Goal: Communication & Community: Answer question/provide support

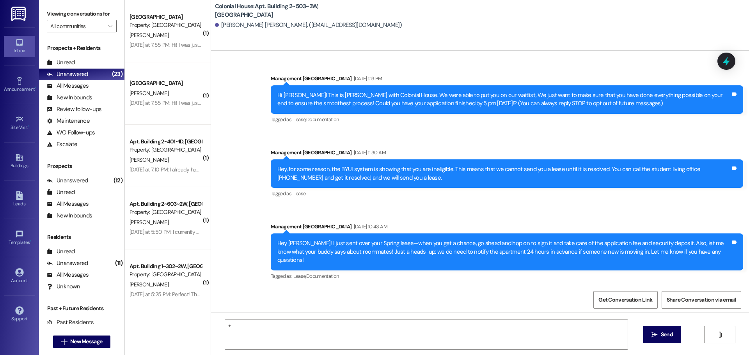
scroll to position [3892, 0]
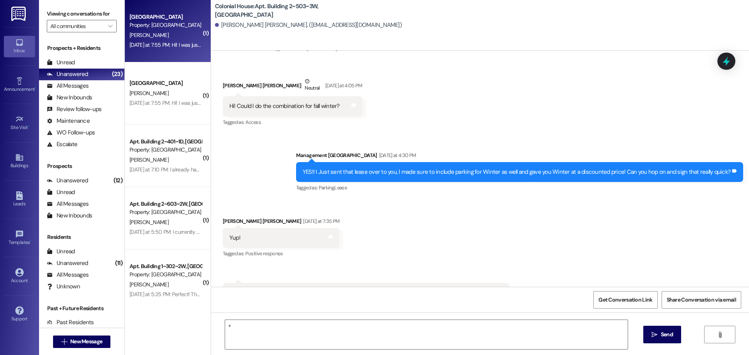
click at [179, 45] on div "Yesterday at 7:55 PM: Hi! I was just given a document to sign that I didn't ask…" at bounding box center [402, 44] width 547 height 7
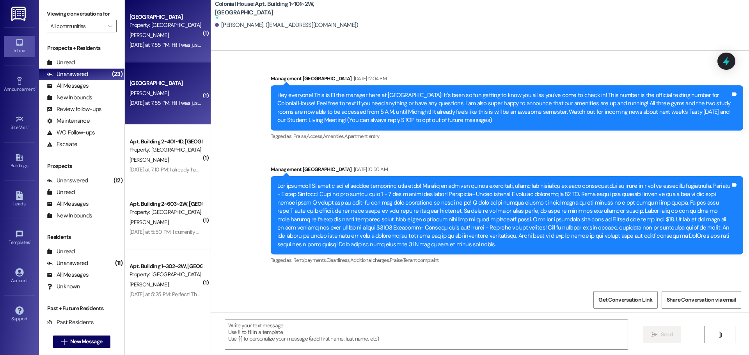
scroll to position [24493, 0]
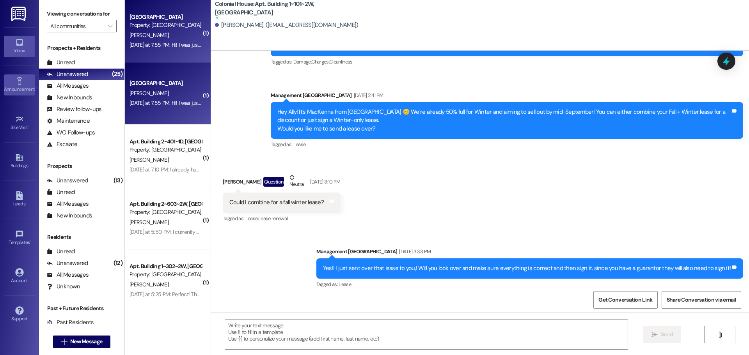
click at [22, 81] on icon at bounding box center [19, 81] width 9 height 9
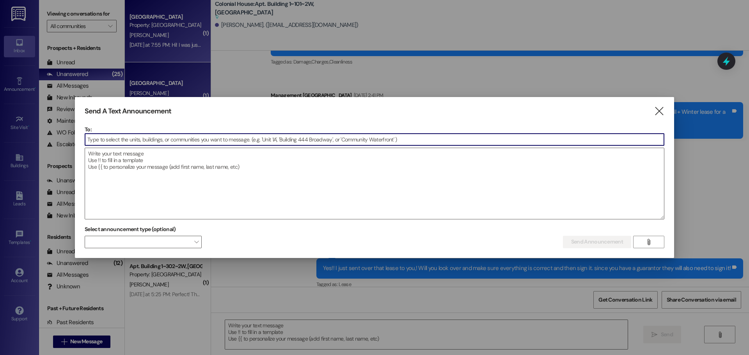
click at [129, 138] on input at bounding box center [374, 140] width 579 height 12
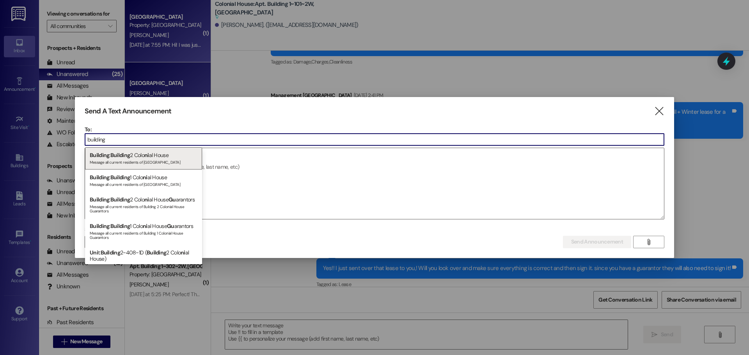
type input "building"
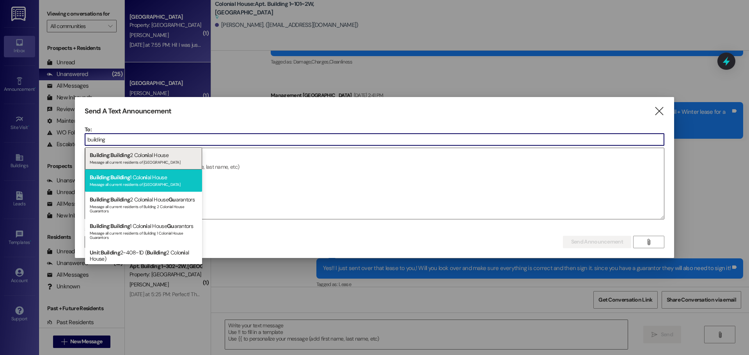
drag, startPoint x: 131, startPoint y: 146, endPoint x: 138, endPoint y: 174, distance: 28.9
click at [138, 174] on div "Building : Building 2 Colo ni al House Message all current residents of Buildin…" at bounding box center [143, 205] width 117 height 117
click at [138, 174] on div "Building : Building 1 Colo ni al House Message all current residents of Buildin…" at bounding box center [143, 181] width 117 height 22
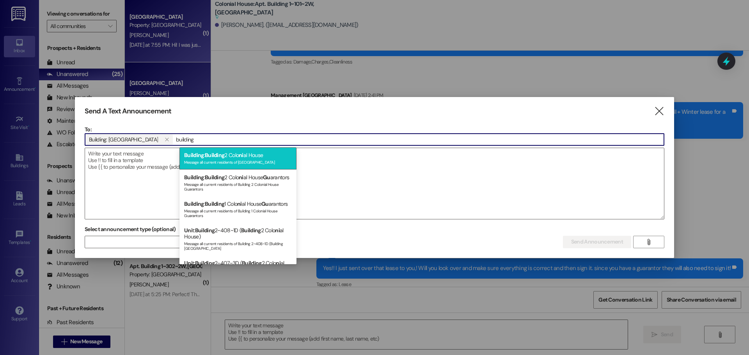
type input "building"
click at [223, 162] on div "Message all current residents of Building 2 Colonial House" at bounding box center [238, 161] width 108 height 7
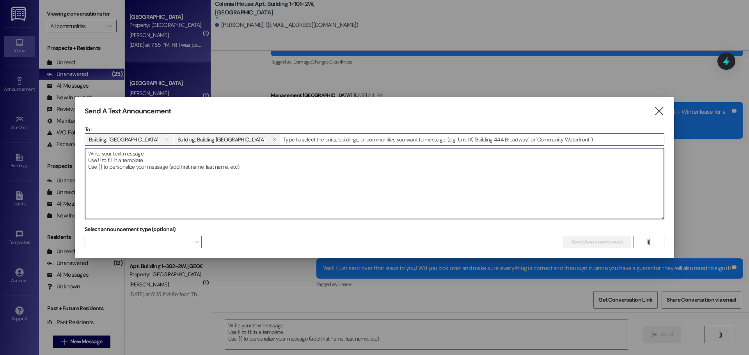
click at [227, 159] on textarea at bounding box center [374, 183] width 579 height 71
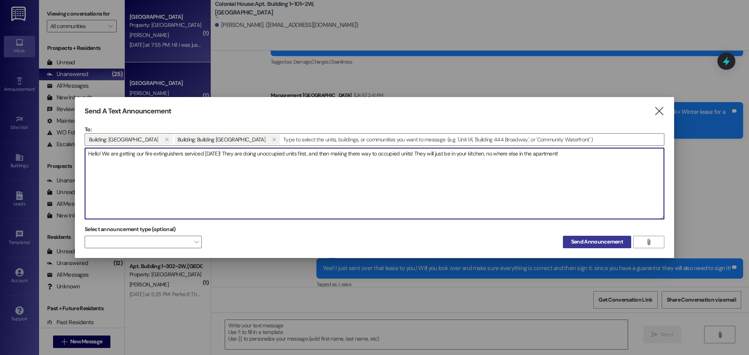
type textarea "Hello! We are getting our fire extinguishers serviced [DATE]! They are doing un…"
click at [580, 243] on span "Send Announcement" at bounding box center [597, 242] width 52 height 8
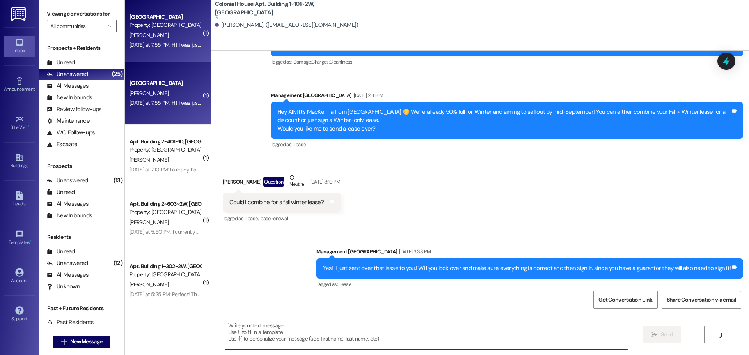
click at [253, 336] on textarea at bounding box center [426, 334] width 402 height 29
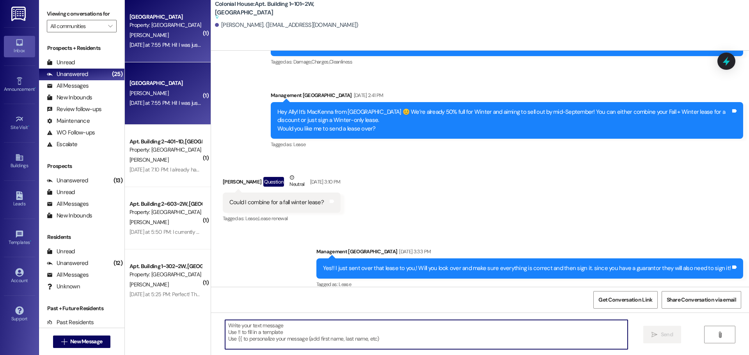
click at [291, 339] on textarea at bounding box center [426, 334] width 402 height 29
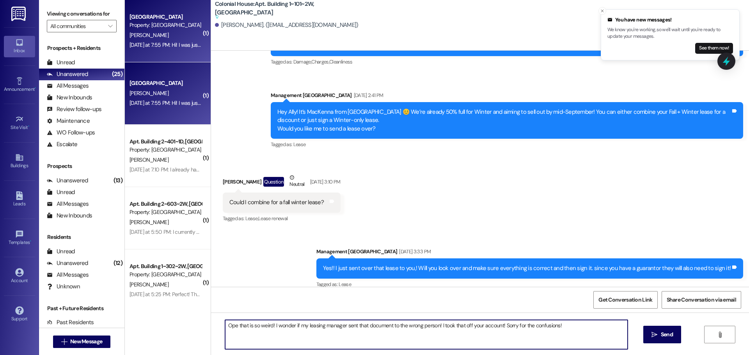
click at [395, 329] on textarea "Ope that is so weird! I wonder if my leasing manager sent that document to the …" at bounding box center [426, 334] width 402 height 29
type textarea "Ope that is so weird! I wonder if my leasing manager sent that document to the …"
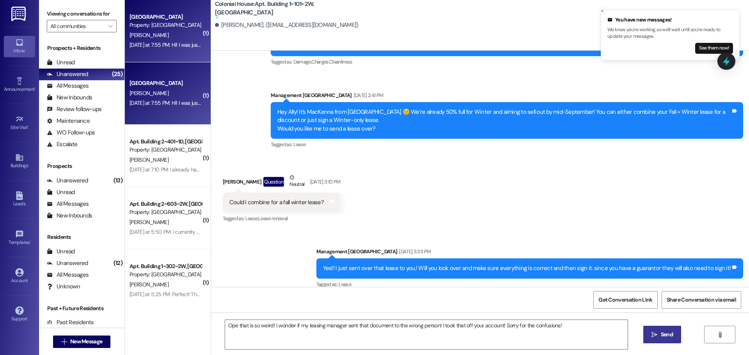
click at [668, 337] on span "Send" at bounding box center [666, 335] width 12 height 8
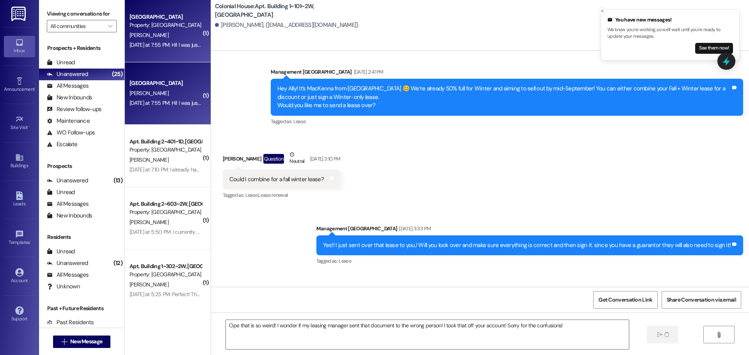
scroll to position [24469, 0]
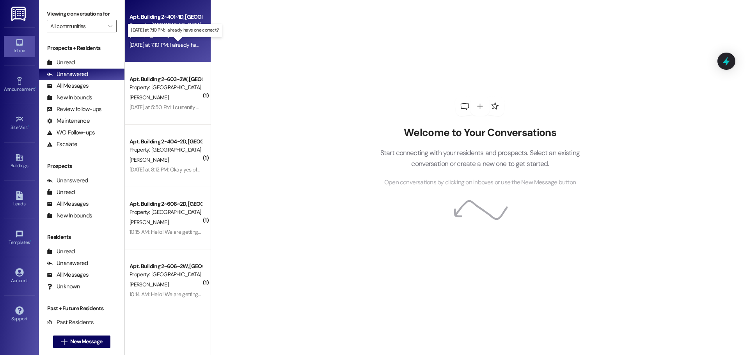
click at [164, 47] on div "[DATE] at 7:10 PM: I already have one correct? [DATE] at 7:10 PM: I already hav…" at bounding box center [180, 44] width 102 height 7
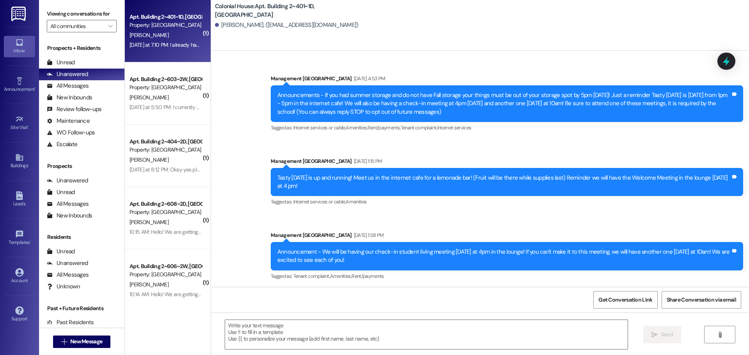
scroll to position [17930, 0]
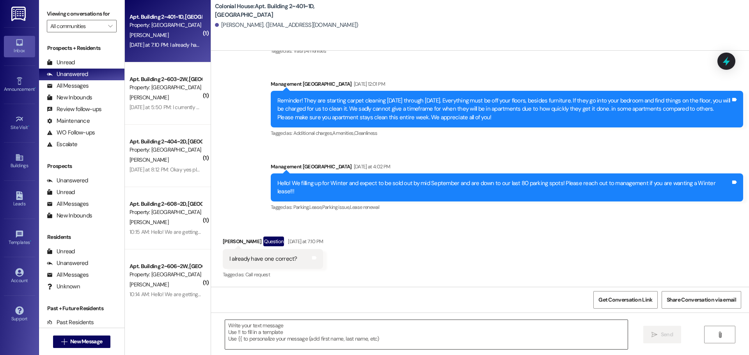
click at [239, 330] on textarea at bounding box center [426, 334] width 402 height 29
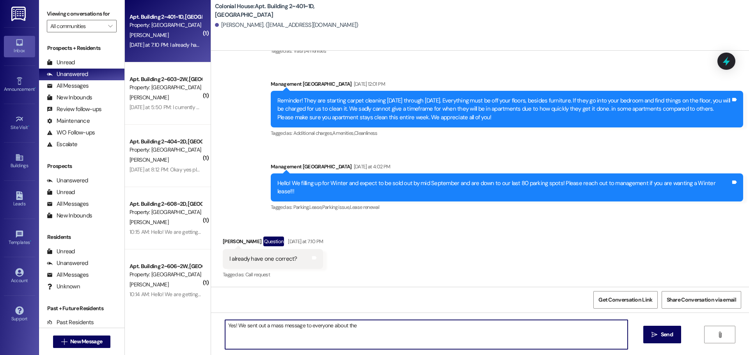
scroll to position [17929, 0]
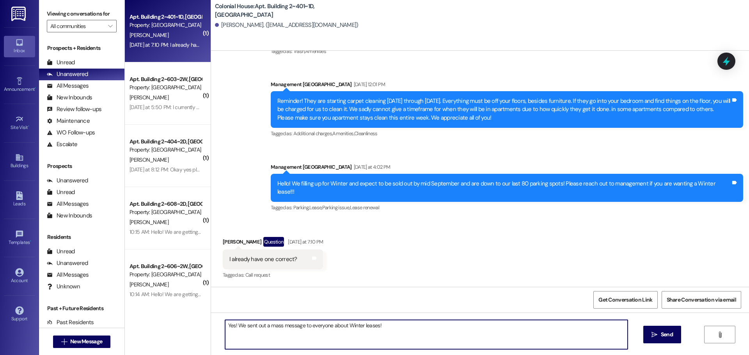
click at [256, 330] on textarea "Yes! We sent out a mass message to everyone about Winter leases!" at bounding box center [426, 334] width 402 height 29
type textarea "Yes! We sent out a mass message to everyone about Winter leases!"
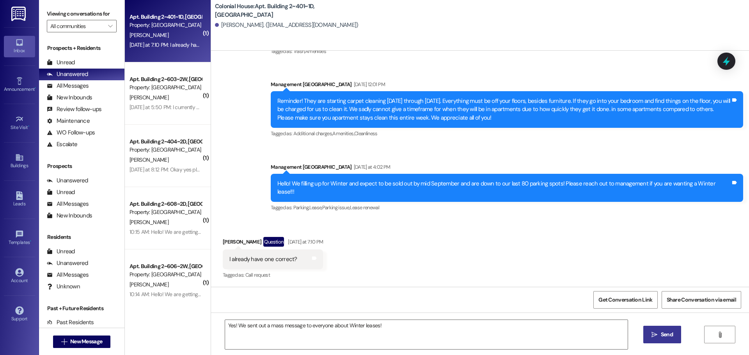
click at [656, 334] on icon "" at bounding box center [654, 335] width 6 height 6
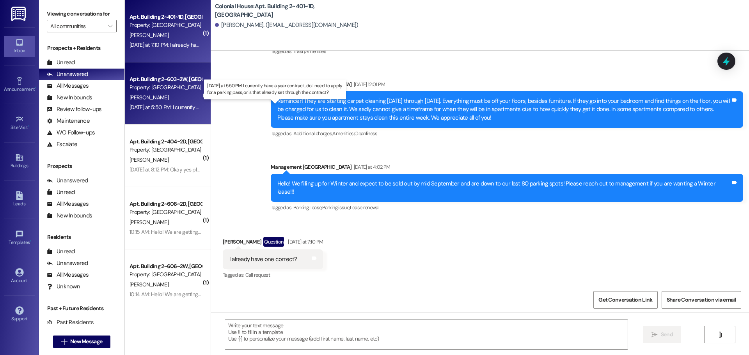
click at [152, 109] on div "[DATE] at 5:50 PM: I currently have a year contract, do I need to apply for a p…" at bounding box center [278, 107] width 299 height 7
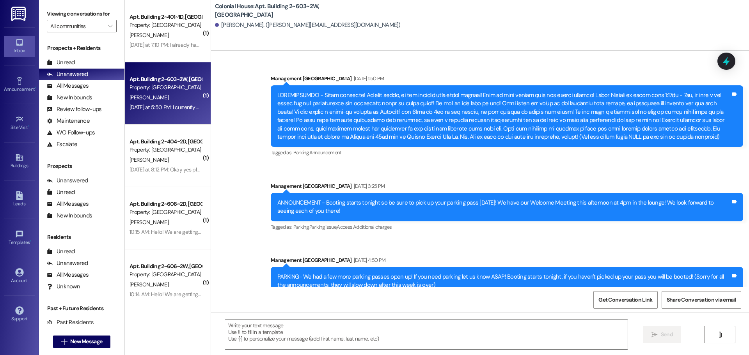
scroll to position [14244, 0]
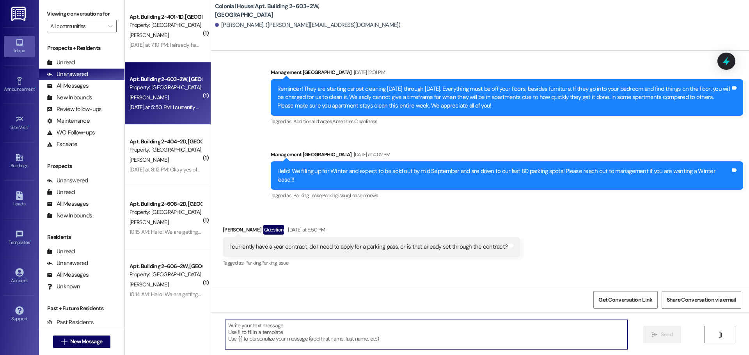
click at [260, 340] on textarea at bounding box center [426, 334] width 402 height 29
type textarea "y"
type textarea "Yes!! You have parking for Winter!"
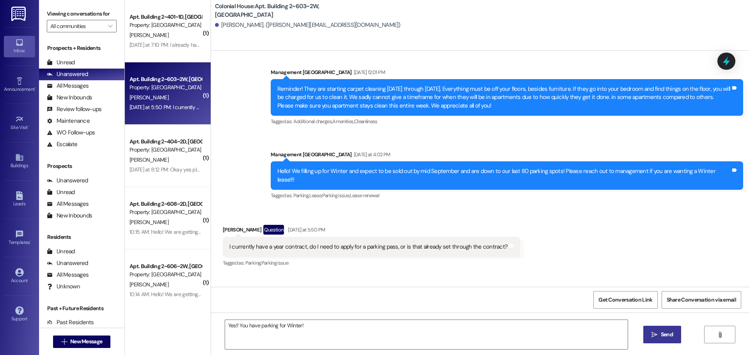
click at [674, 335] on button " Send" at bounding box center [662, 335] width 38 height 18
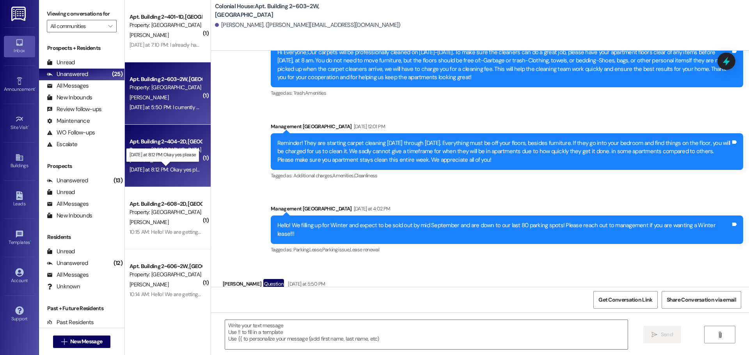
click at [177, 168] on div "[DATE] at 8:12 PM: Okay yes please [DATE] at 8:12 PM: Okay yes please" at bounding box center [168, 169] width 78 height 7
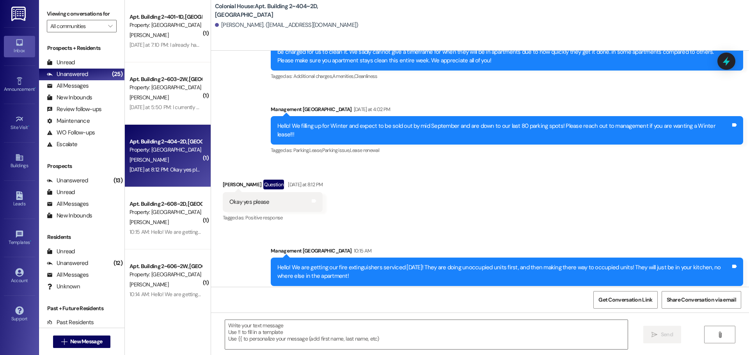
scroll to position [6101, 0]
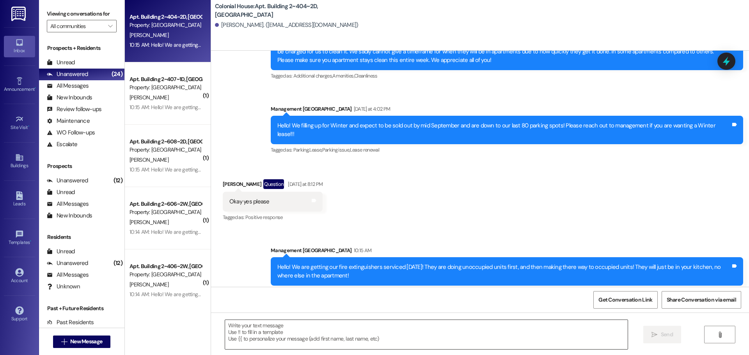
click at [337, 341] on textarea at bounding box center [426, 334] width 402 height 29
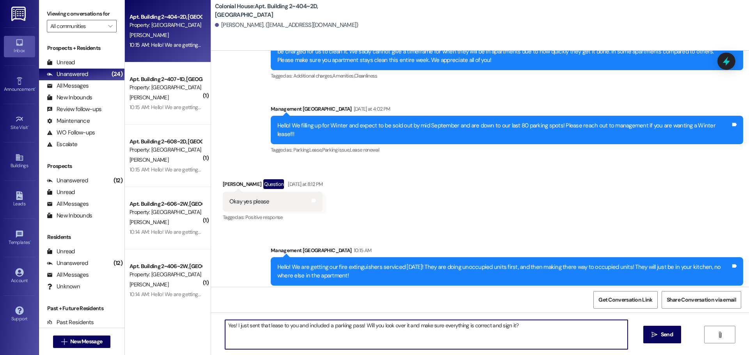
click at [329, 343] on textarea "Yes! I just sent that lease to you and included a parking pass! Will you look o…" at bounding box center [426, 334] width 402 height 29
type textarea "Yes! I just sent that lease to you and included a parking pass! Will you look o…"
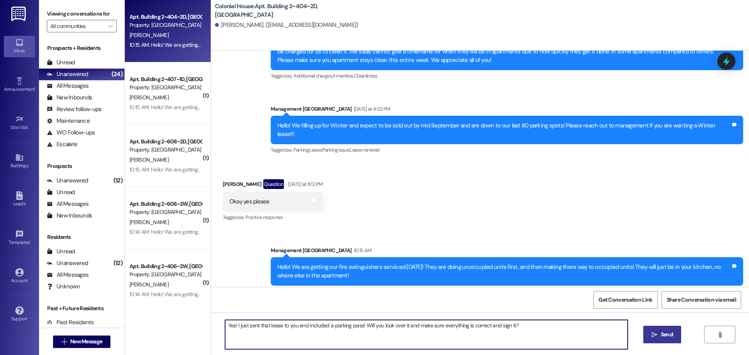
click at [663, 333] on span "Send" at bounding box center [666, 335] width 12 height 8
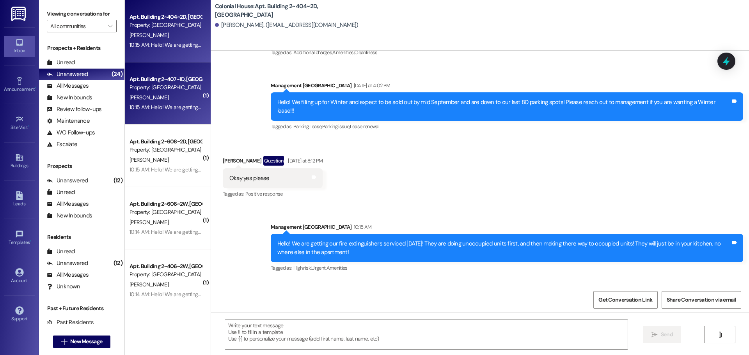
scroll to position [6155, 0]
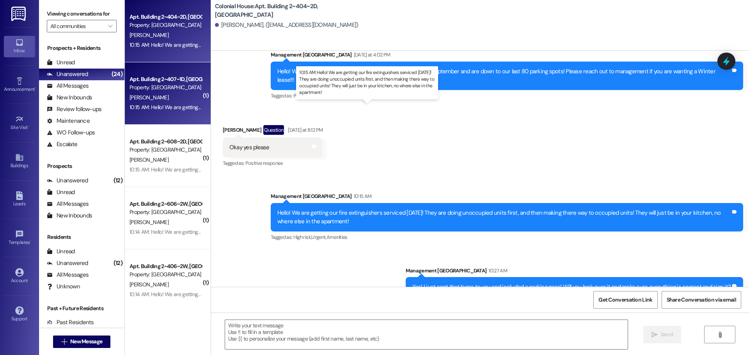
click at [162, 108] on div "10:15 AM: Hello! We are getting our fire extinguishers serviced [DATE]! They ar…" at bounding box center [374, 107] width 491 height 7
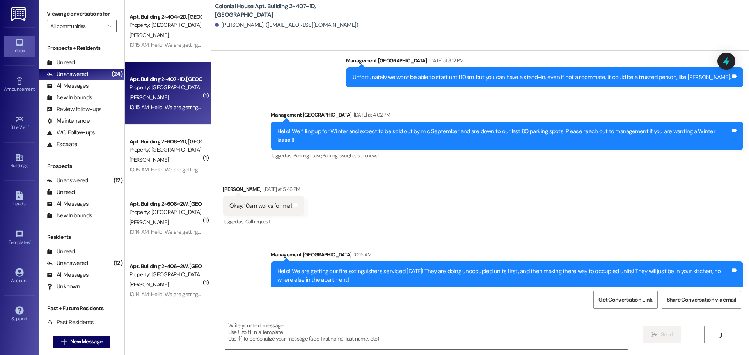
scroll to position [17637, 0]
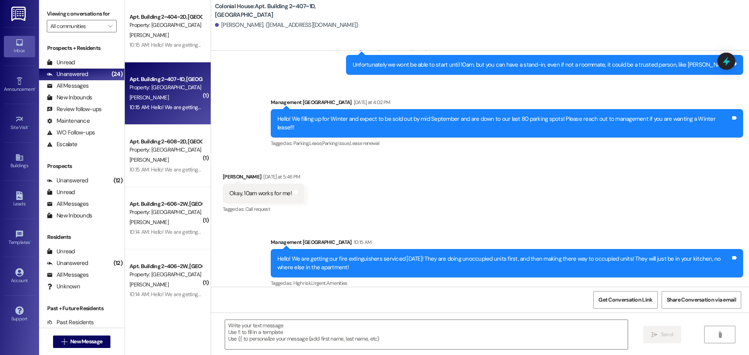
click at [454, 177] on div "Received via SMS [PERSON_NAME] [DATE] at 5:46 PM Okay, 10am works for me! Tags …" at bounding box center [480, 188] width 538 height 66
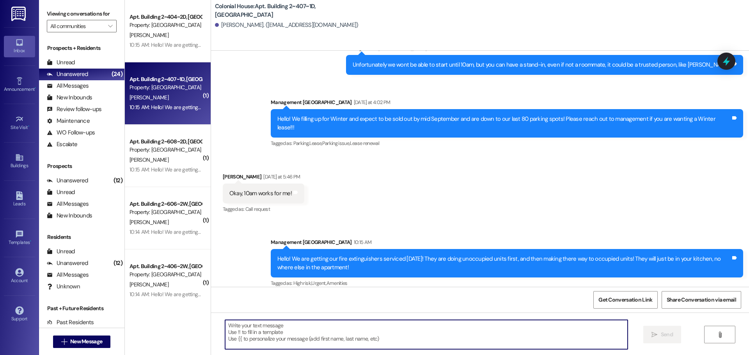
click at [310, 330] on textarea at bounding box center [426, 334] width 402 height 29
type textarea "Okay perfect! We will make note of that!!"
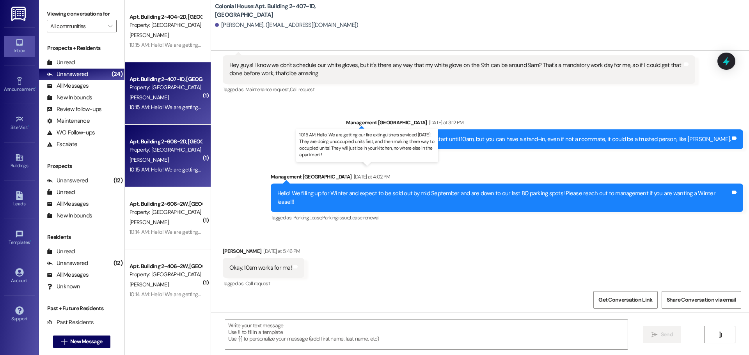
click at [171, 166] on div "10:15 AM: Hello! We are getting our fire extinguishers serviced [DATE]! They ar…" at bounding box center [374, 169] width 491 height 7
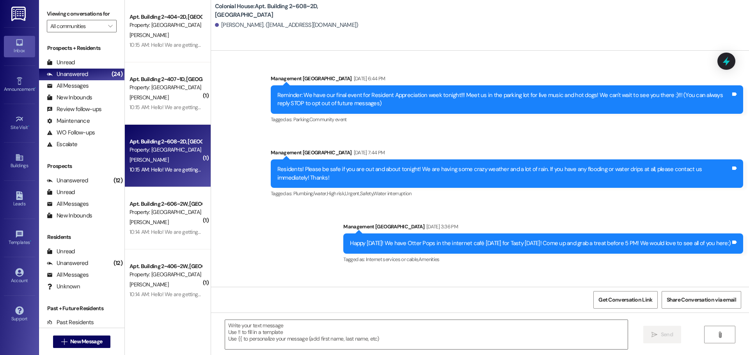
scroll to position [24028, 0]
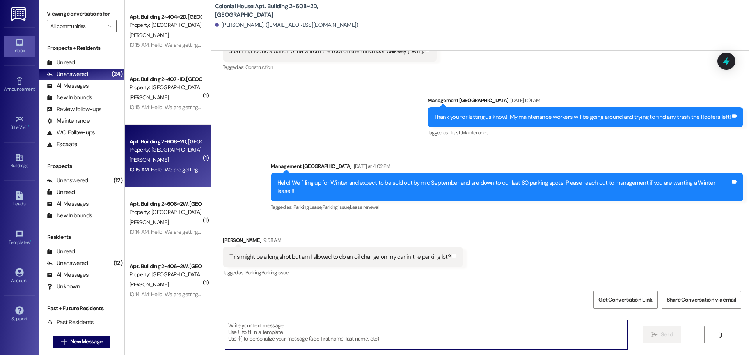
click at [267, 338] on textarea at bounding box center [426, 334] width 402 height 29
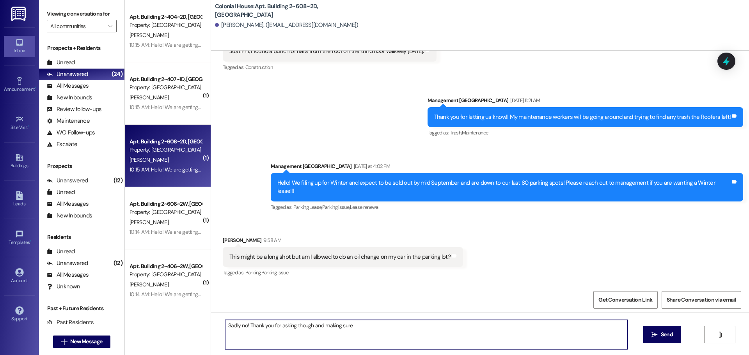
type textarea "Sadly no! Thank you for asking though and making sure!"
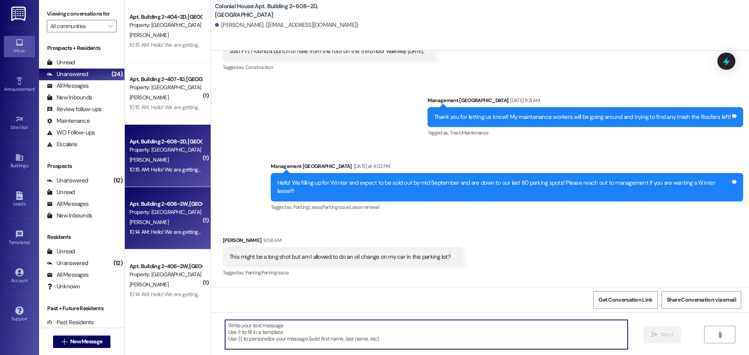
scroll to position [24026, 0]
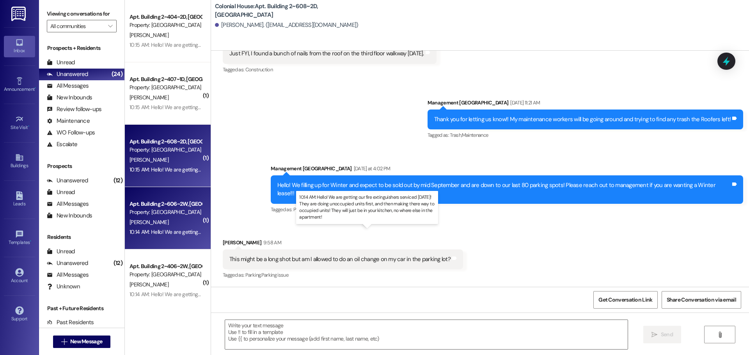
click at [169, 233] on div "10:14 AM: Hello! We are getting our fire extinguishers serviced [DATE]! They ar…" at bounding box center [374, 231] width 491 height 7
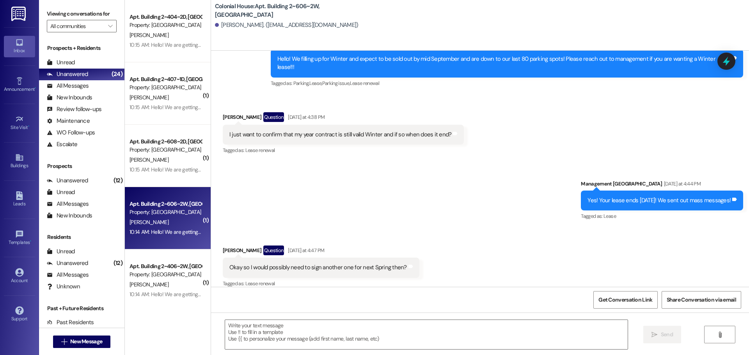
scroll to position [25406, 0]
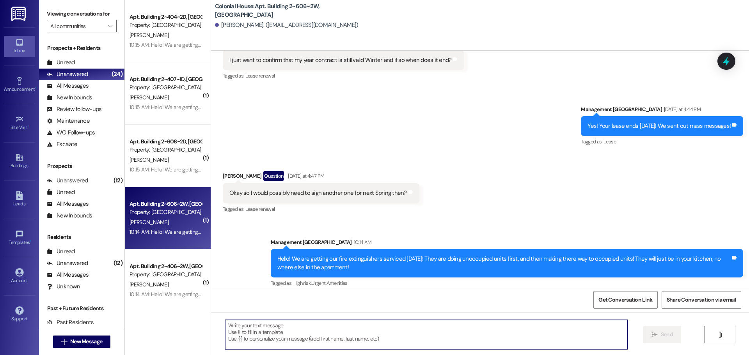
click at [239, 335] on textarea at bounding box center [426, 334] width 402 height 29
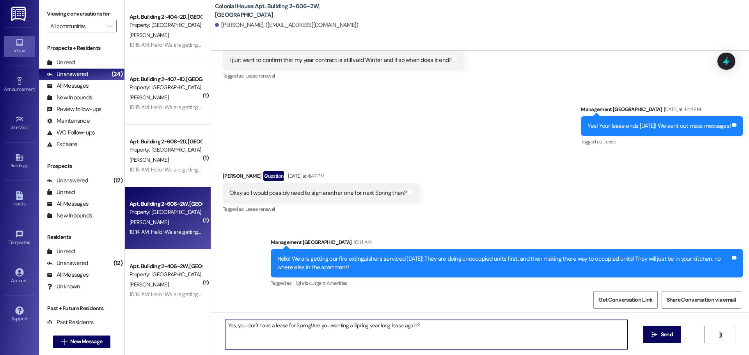
click at [304, 327] on textarea "Yes, you don't have a lease for Spring!Are you wanting a Spring year long lease…" at bounding box center [426, 334] width 402 height 29
click at [307, 327] on textarea "Yes, you don't have a lease for Spring!Are you wanting a Spring year long lease…" at bounding box center [426, 334] width 402 height 29
type textarea "Yes, you don't have a lease for Spring! Are you wanting a Spring year long leas…"
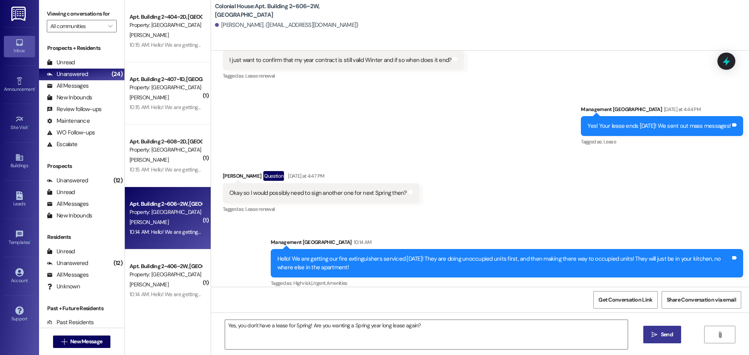
click at [643, 329] on button " Send" at bounding box center [662, 335] width 38 height 18
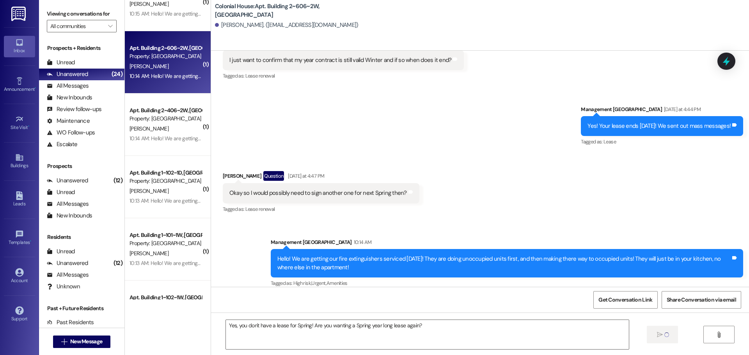
scroll to position [25331, 0]
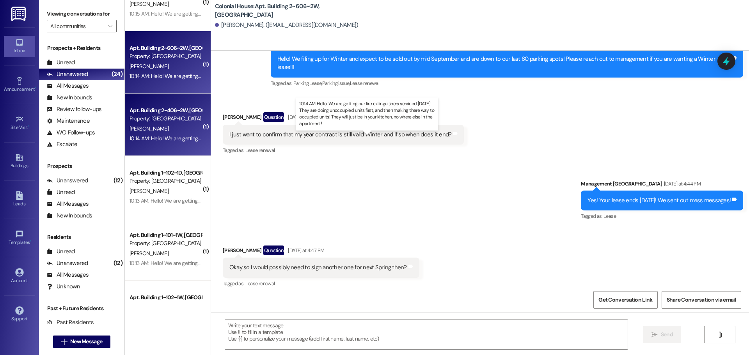
click at [158, 136] on div "10:14 AM: Hello! We are getting our fire extinguishers serviced [DATE]! They ar…" at bounding box center [374, 138] width 491 height 7
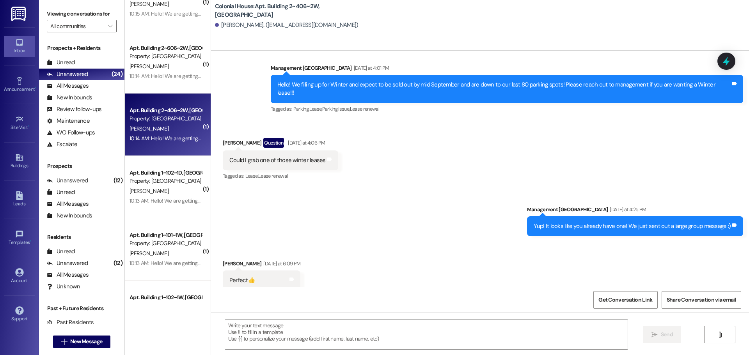
scroll to position [32240, 0]
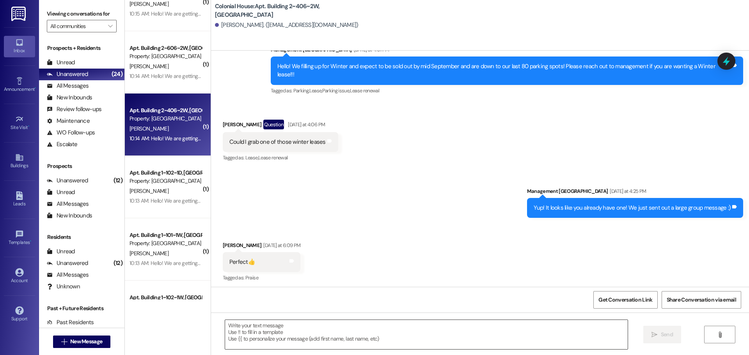
click at [301, 337] on textarea at bounding box center [426, 334] width 402 height 29
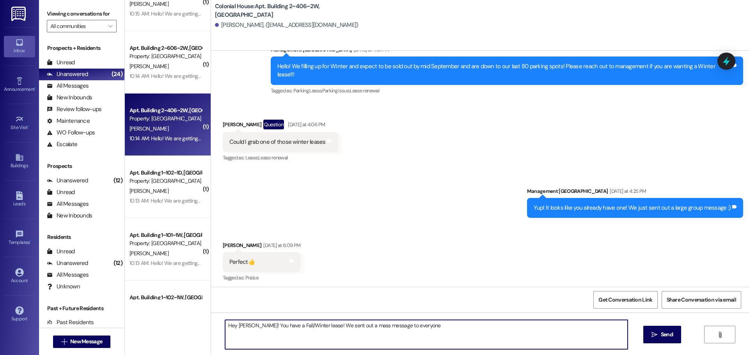
click at [428, 322] on textarea "Hey [PERSON_NAME]! You have a Fall/Winter lease! We sent out a mass message to …" at bounding box center [426, 334] width 402 height 29
type textarea "Hey [PERSON_NAME]! You have a Fall/Winter lease! We sent out a mass message to …"
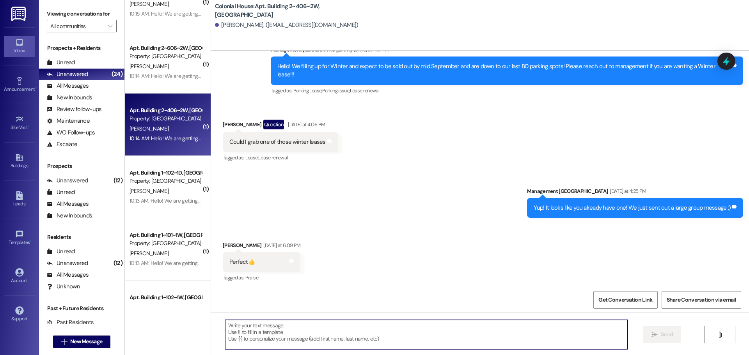
scroll to position [32218, 0]
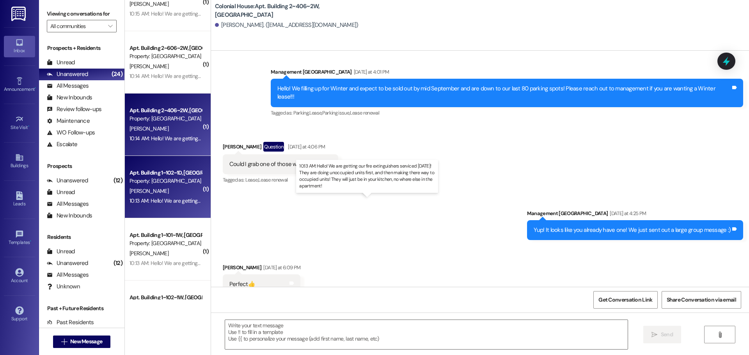
click at [159, 201] on div "10:13 AM: Hello! We are getting our fire extinguishers serviced [DATE]! They ar…" at bounding box center [374, 200] width 491 height 7
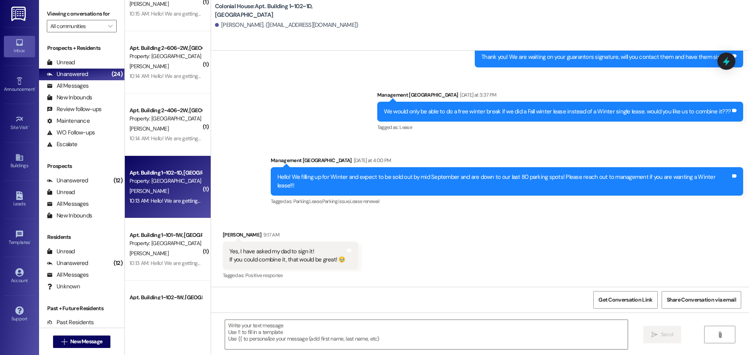
scroll to position [10689, 0]
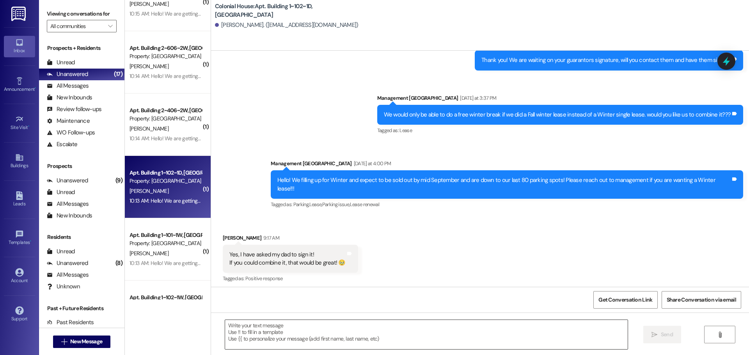
click at [273, 331] on textarea at bounding box center [426, 334] width 402 height 29
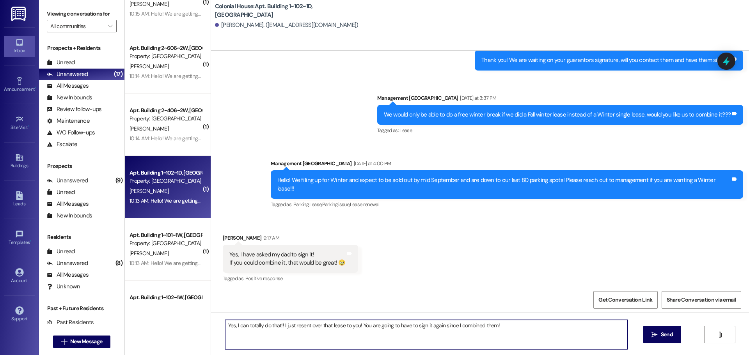
click at [267, 331] on textarea "Yes, I can totally do that!! I just resent over that lease to you! You are goin…" at bounding box center [426, 334] width 402 height 29
type textarea "Yes, I can totally do that!! I just resent over that lease to you! You are goin…"
click at [672, 336] on span "Send" at bounding box center [666, 335] width 15 height 8
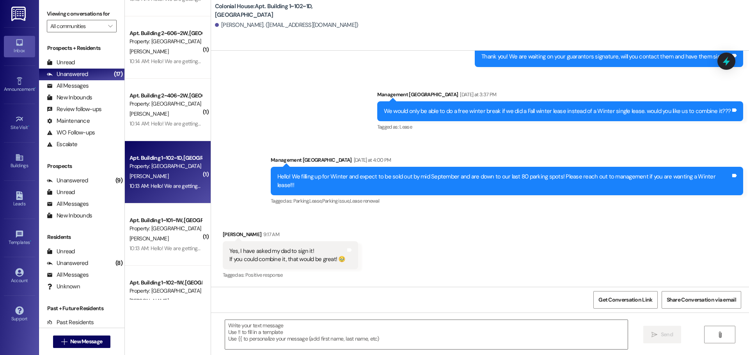
scroll to position [195, 0]
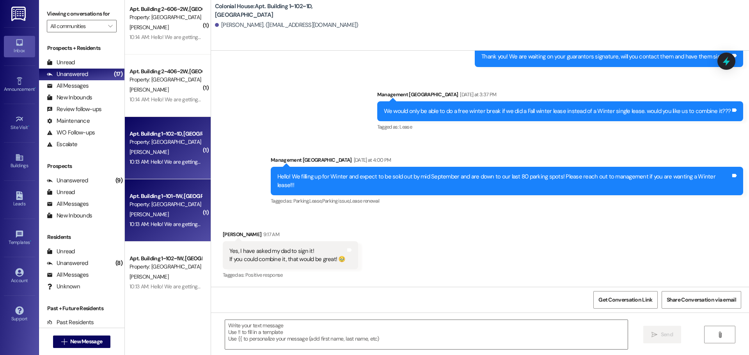
click at [171, 221] on div "10:13 AM: Hello! We are getting our fire extinguishers serviced [DATE]! They ar…" at bounding box center [374, 224] width 491 height 7
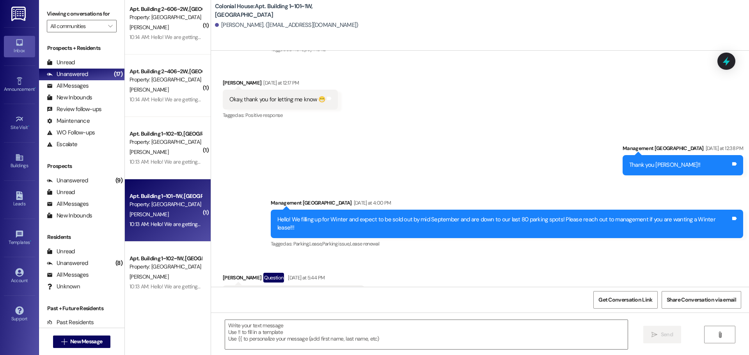
scroll to position [38874, 0]
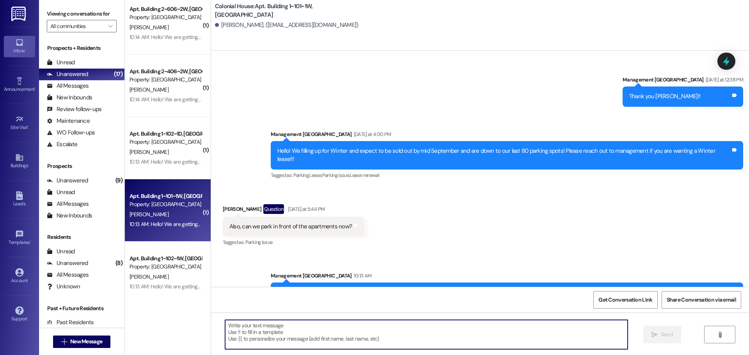
click at [272, 329] on textarea at bounding box center [426, 334] width 402 height 29
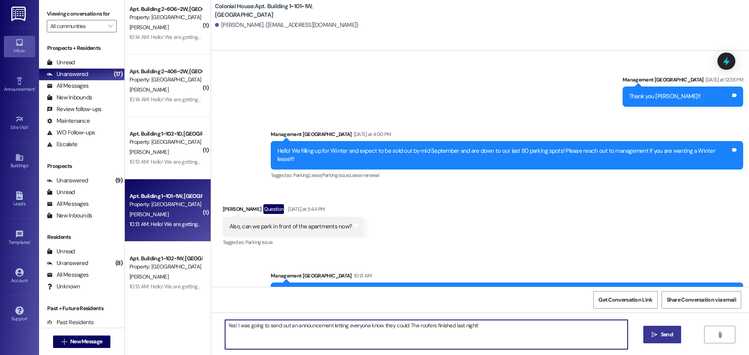
type textarea "Yes! I was going to send out an announcement letting everyone know they could T…"
click at [657, 329] on button " Send" at bounding box center [662, 335] width 38 height 18
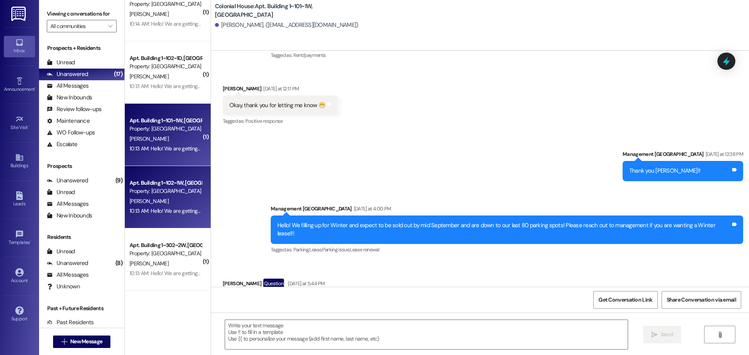
scroll to position [273, 0]
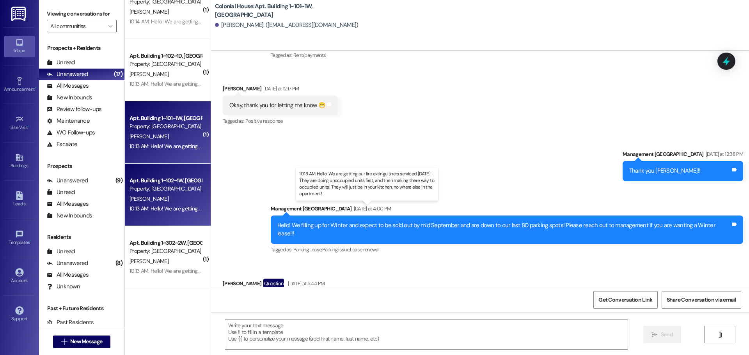
click at [166, 207] on div "10:13 AM: Hello! We are getting our fire extinguishers serviced [DATE]! They ar…" at bounding box center [374, 208] width 491 height 7
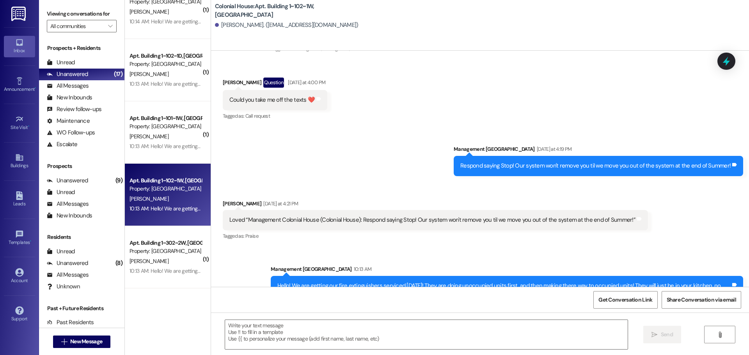
scroll to position [20678, 0]
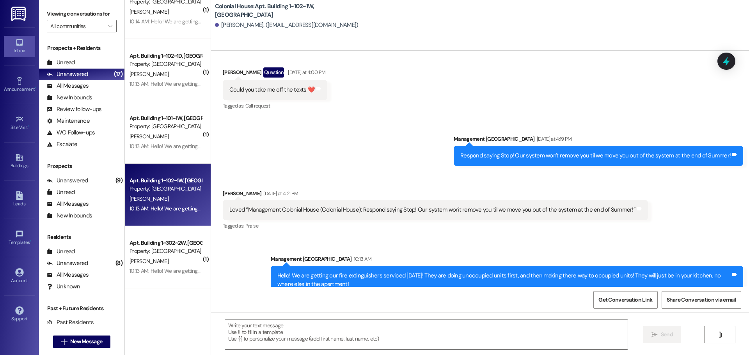
click at [310, 329] on textarea at bounding box center [426, 334] width 402 height 29
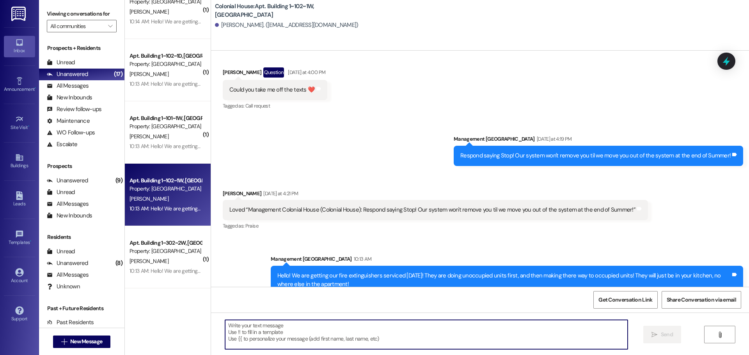
click at [310, 329] on textarea at bounding box center [426, 334] width 402 height 29
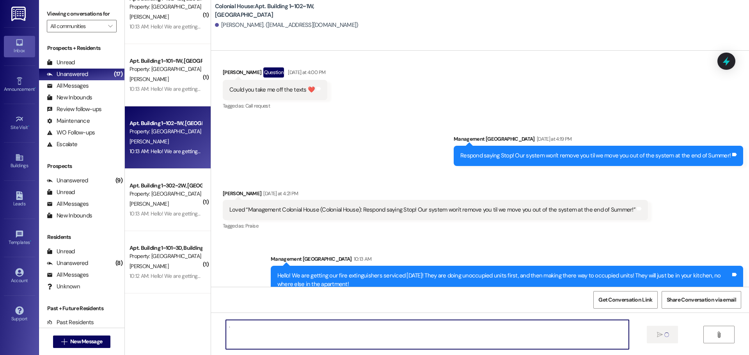
scroll to position [351, 0]
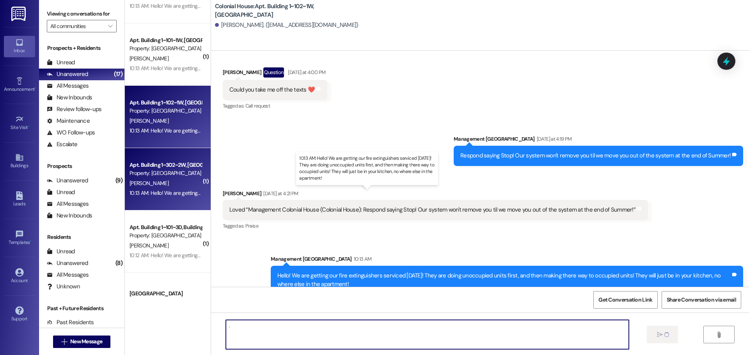
type textarea "."
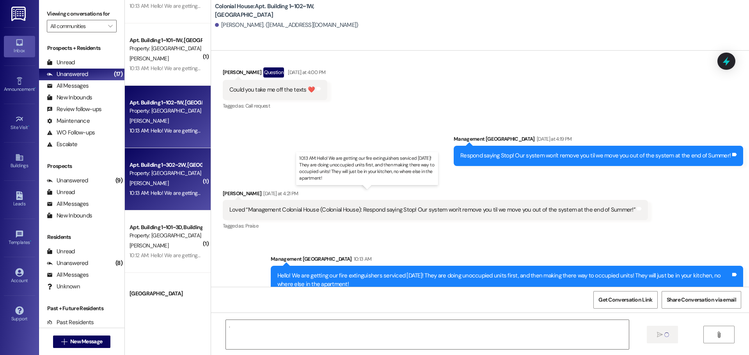
click at [156, 193] on div "10:13 AM: Hello! We are getting our fire extinguishers serviced [DATE]! They ar…" at bounding box center [374, 192] width 491 height 7
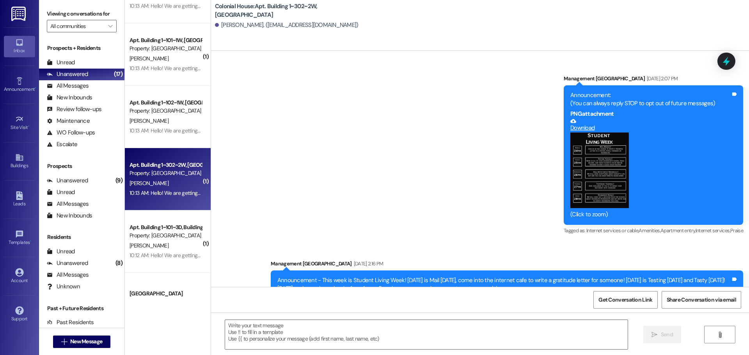
scroll to position [26647, 0]
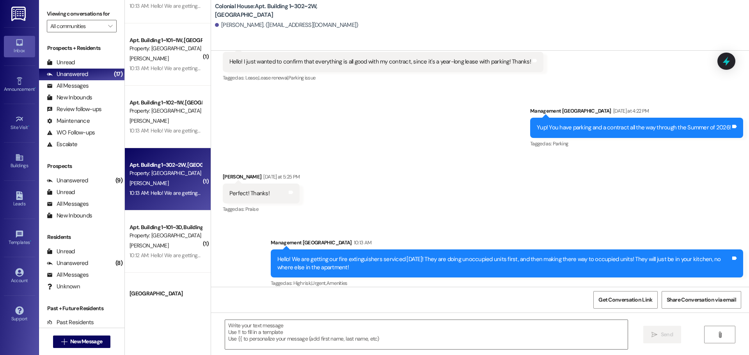
click at [291, 311] on div "Get Conversation Link Share Conversation via email" at bounding box center [480, 300] width 538 height 26
click at [247, 328] on textarea at bounding box center [426, 334] width 402 height 29
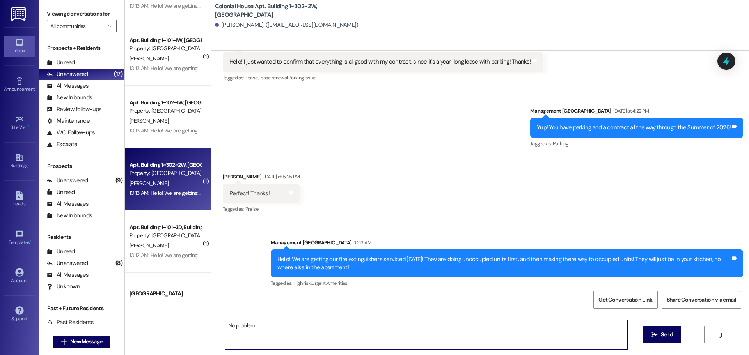
type textarea "No problem!"
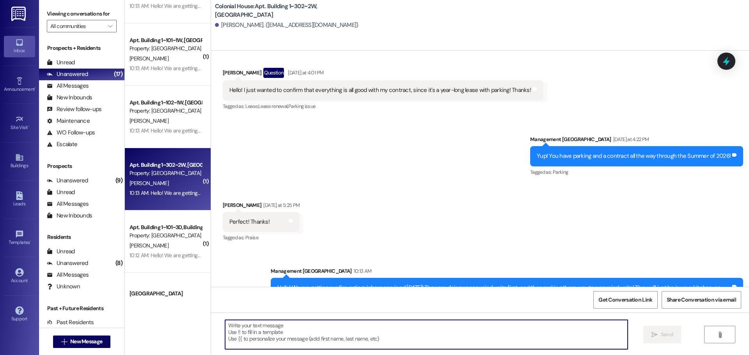
scroll to position [26701, 0]
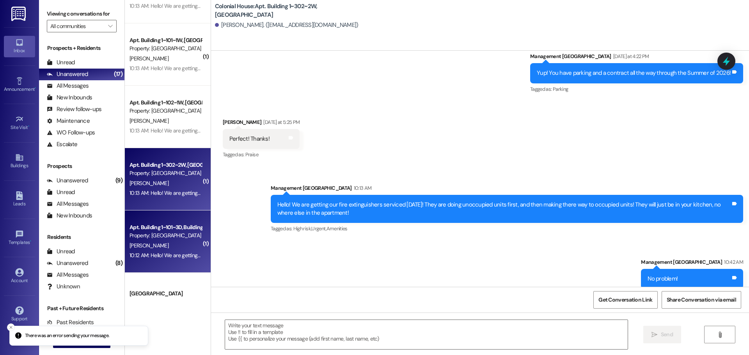
click at [172, 259] on div "10:12 AM: Hello! We are getting our fire extinguishers serviced [DATE]! They ar…" at bounding box center [166, 256] width 74 height 10
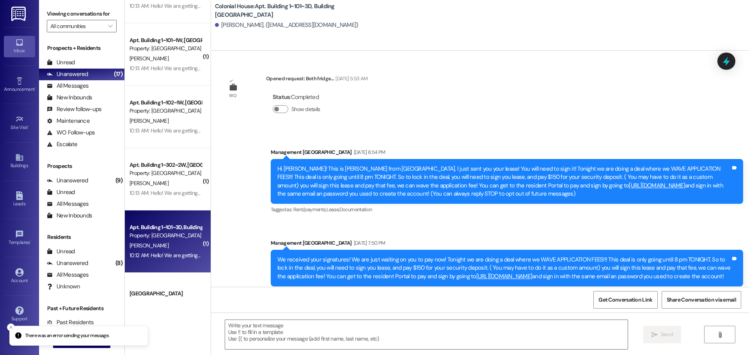
scroll to position [4079, 0]
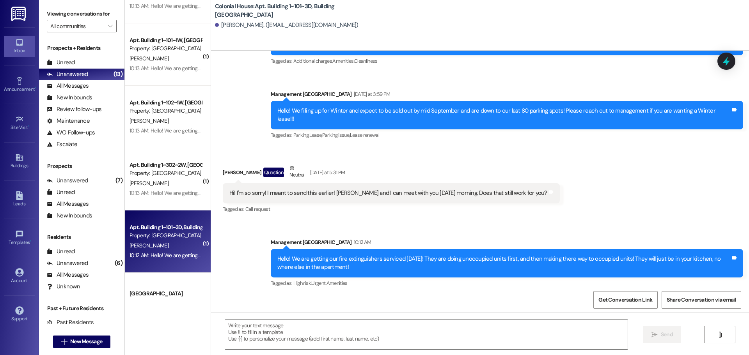
click at [356, 334] on textarea at bounding box center [426, 334] width 402 height 29
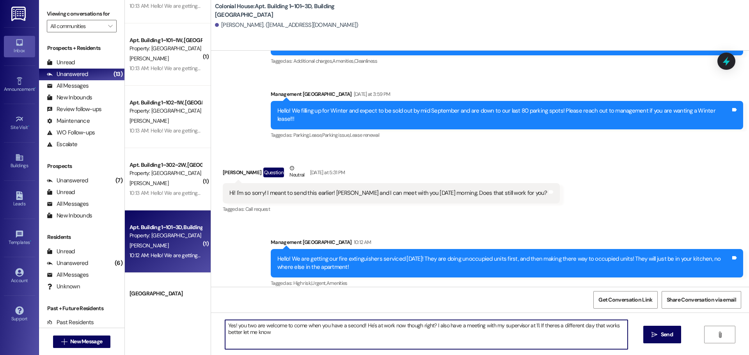
type textarea "Yes! you two are welcome to come when you have a second! He's at work now thoug…"
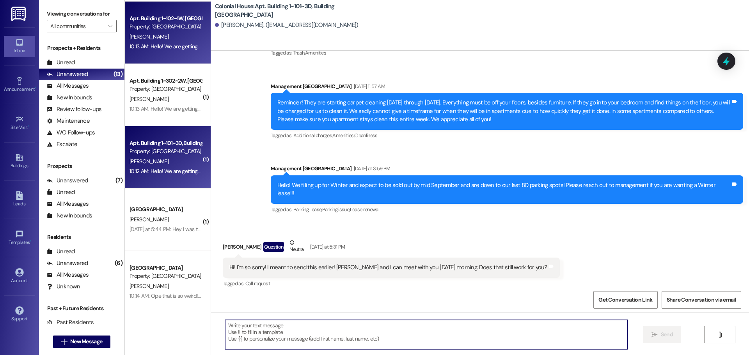
scroll to position [468, 0]
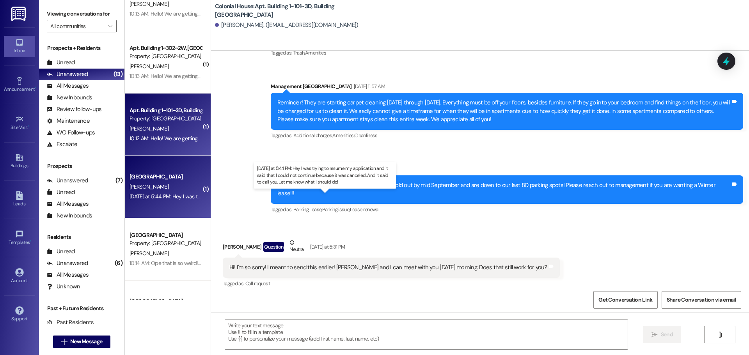
click at [143, 195] on div "[DATE] at 5:44 PM: Hey I was trying to resume my application and it said that I…" at bounding box center [328, 196] width 398 height 7
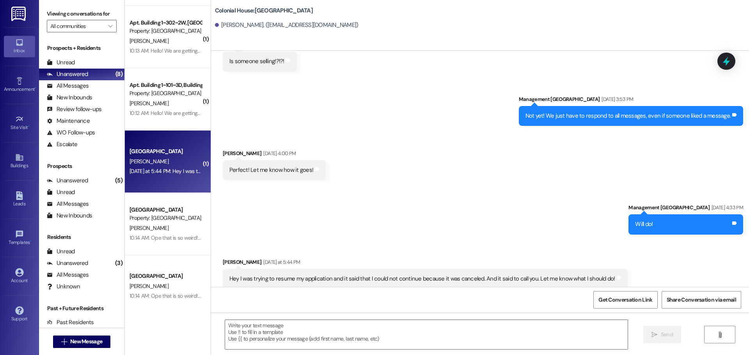
scroll to position [507, 0]
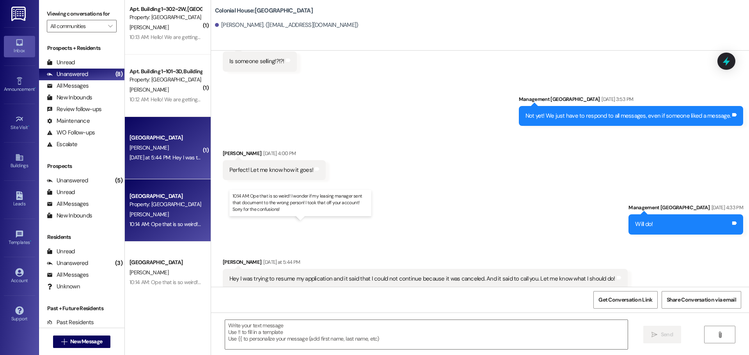
click at [156, 222] on div "10:14 AM: Ope that is so weird! I wonder if my leasing manager sent that docume…" at bounding box center [306, 224] width 355 height 7
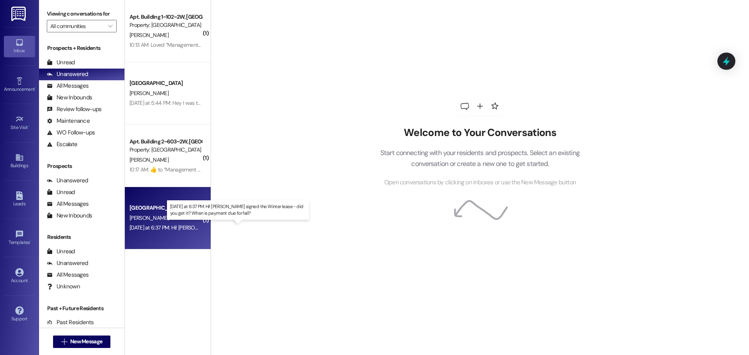
click at [142, 226] on div "[DATE] at 6:37 PM: Hi! [PERSON_NAME] signed the Winter lease - did you get it? …" at bounding box center [253, 227] width 249 height 7
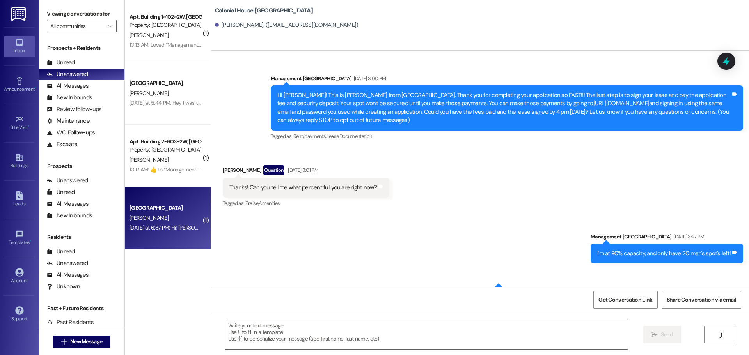
scroll to position [4174, 0]
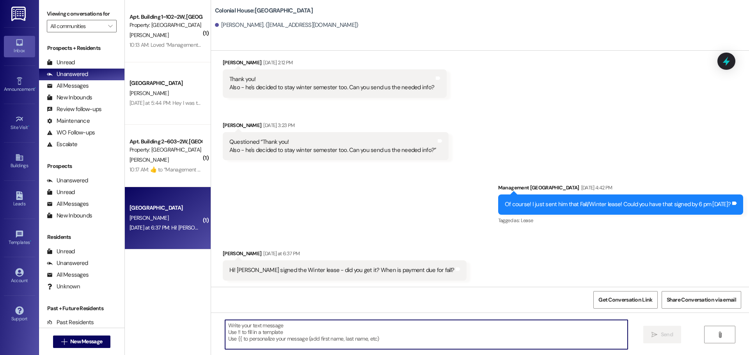
click at [287, 328] on textarea at bounding box center [426, 334] width 402 height 29
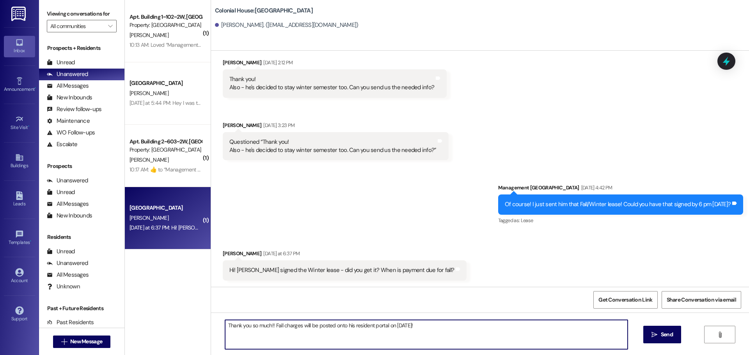
click at [287, 328] on textarea "Thank you so much!! Fall charges will be posted onto his resident portal on Sep…" at bounding box center [426, 334] width 402 height 29
type textarea "Thank you so much!! Fall charges will be posted onto his resident portal on Sep…"
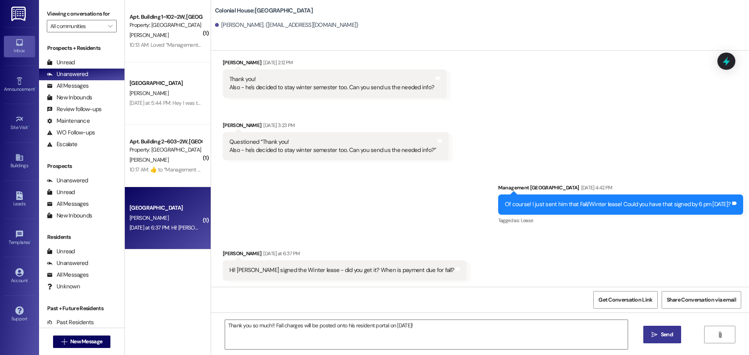
click at [663, 330] on button " Send" at bounding box center [662, 335] width 38 height 18
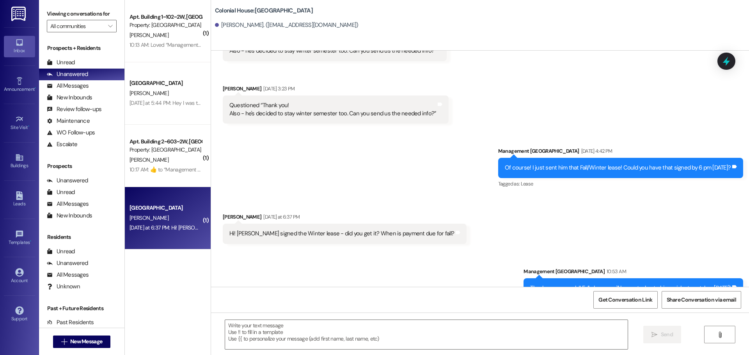
scroll to position [4228, 0]
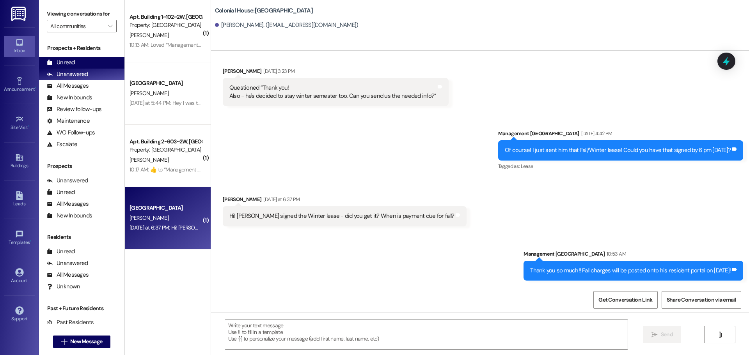
click at [87, 65] on div "Unread (0)" at bounding box center [81, 63] width 85 height 12
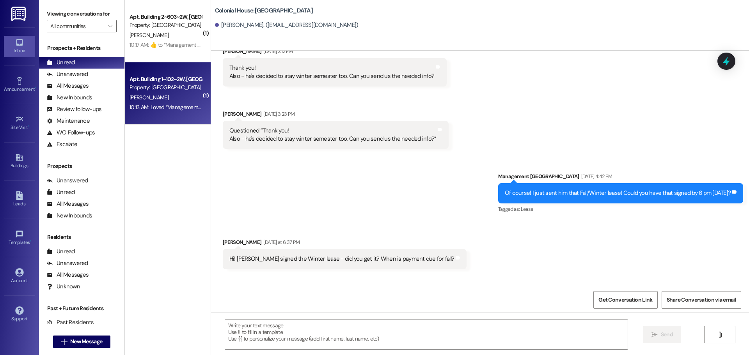
scroll to position [4173, 0]
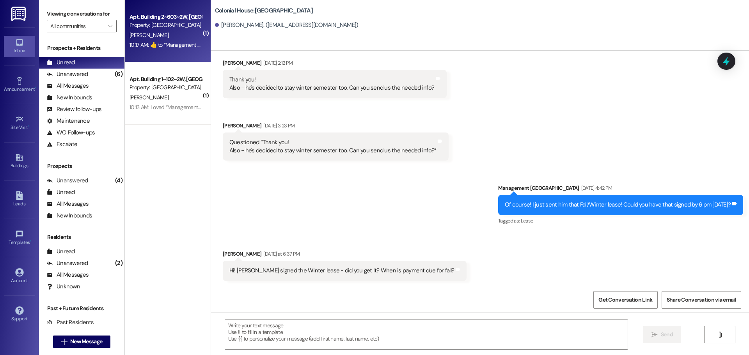
click at [169, 42] on div "10:17 AM:  ​👍​ to “ Management Colonial House (Colonial House): Yes!! You have …" at bounding box center [238, 44] width 218 height 7
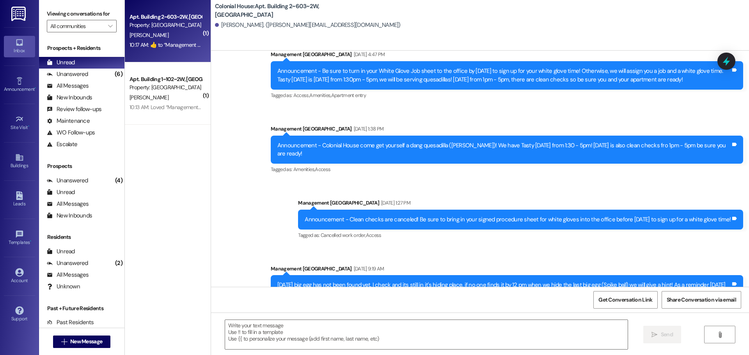
scroll to position [14385, 0]
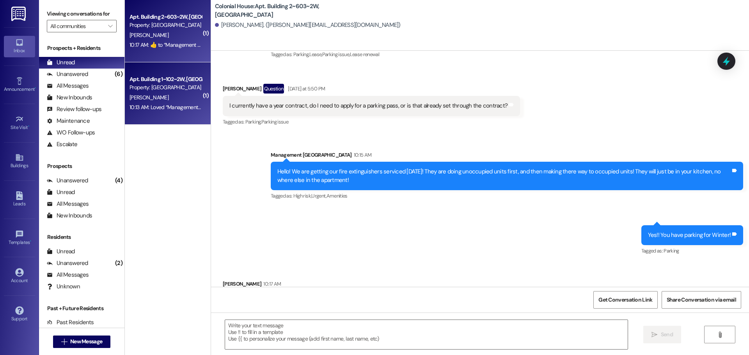
click at [153, 94] on div "L. Andrus" at bounding box center [166, 98] width 74 height 10
